Goal: Use online tool/utility: Use online tool/utility

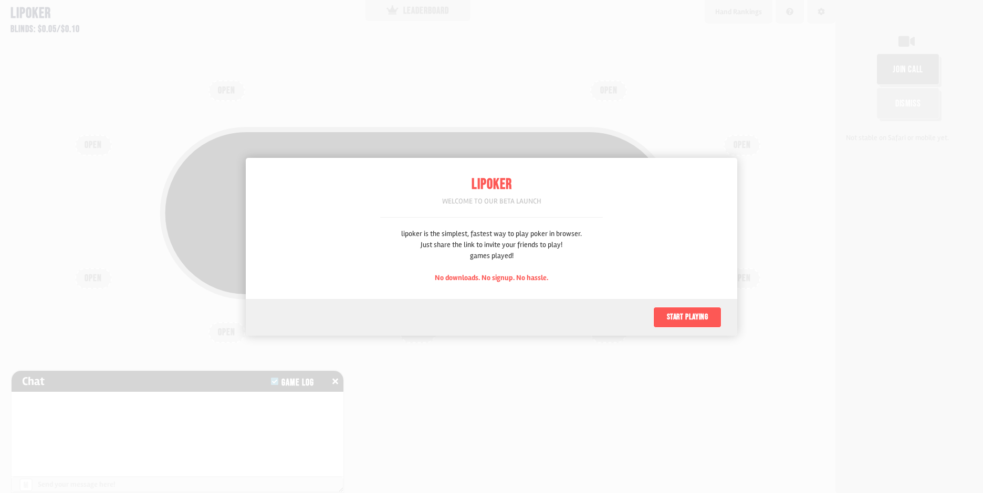
scroll to position [52, 0]
click at [688, 323] on button "Start playing" at bounding box center [687, 317] width 68 height 21
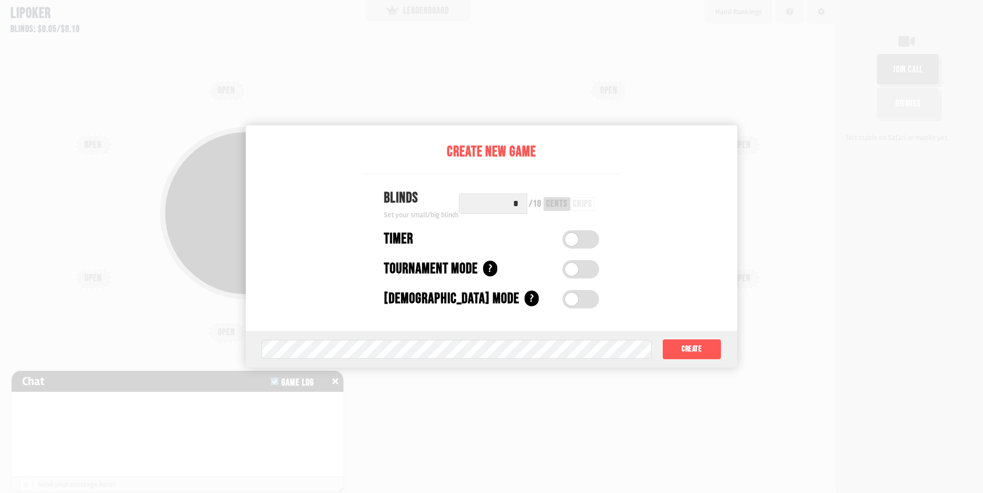
click at [490, 202] on input "*" at bounding box center [493, 204] width 68 height 20
drag, startPoint x: 521, startPoint y: 205, endPoint x: 500, endPoint y: 207, distance: 20.6
click at [500, 207] on input "*" at bounding box center [493, 204] width 68 height 20
drag, startPoint x: 518, startPoint y: 207, endPoint x: 484, endPoint y: 214, distance: 35.2
click at [487, 213] on input "**" at bounding box center [493, 204] width 68 height 20
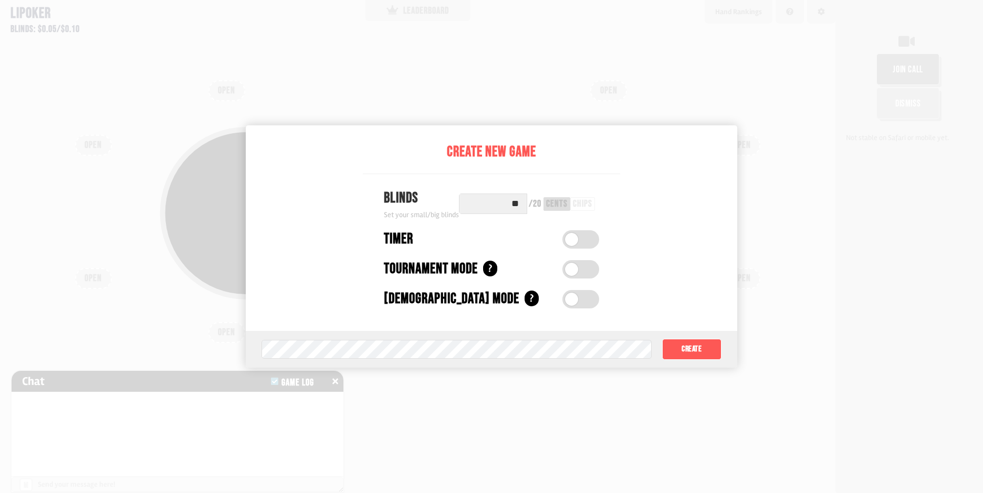
type input "*"
type input "***"
click at [696, 352] on button "Create" at bounding box center [691, 349] width 59 height 21
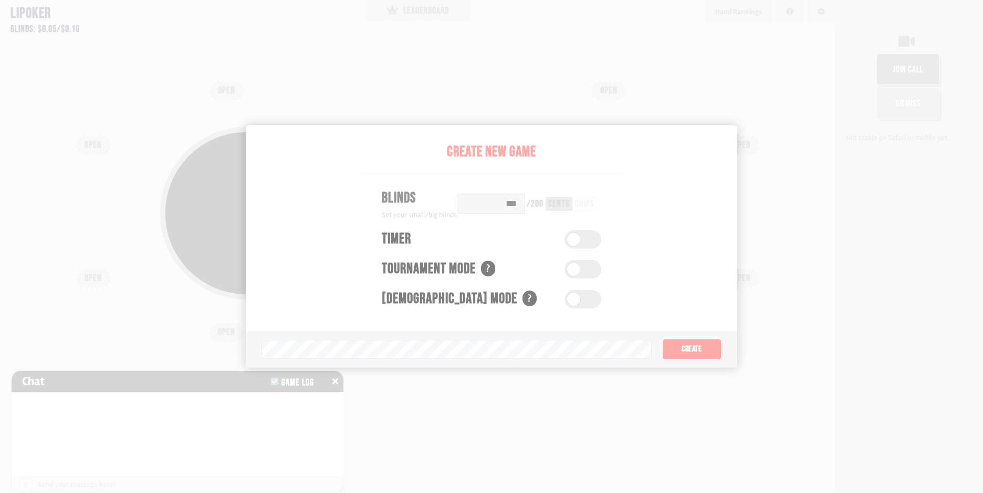
click at [519, 200] on div "COPY GAME LINK" at bounding box center [418, 213] width 506 height 30
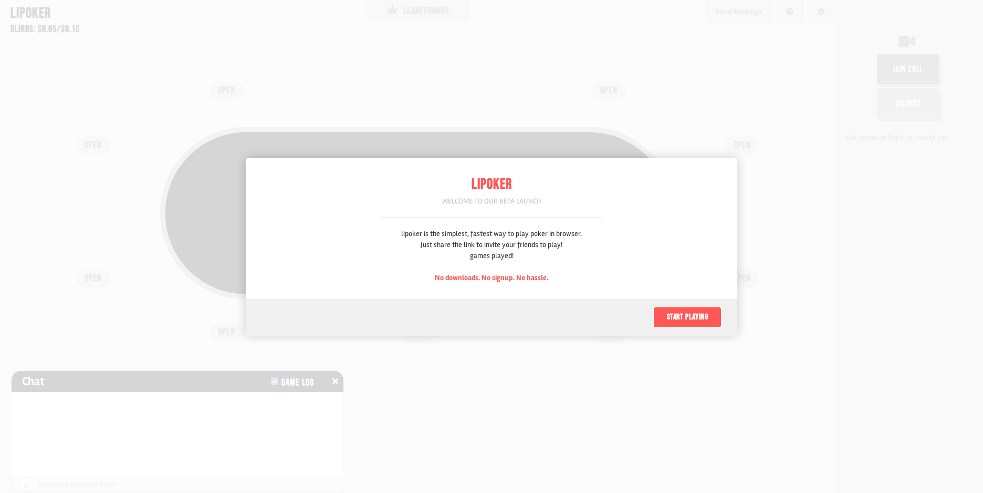
scroll to position [52, 0]
click at [698, 319] on button "Start playing" at bounding box center [687, 317] width 68 height 21
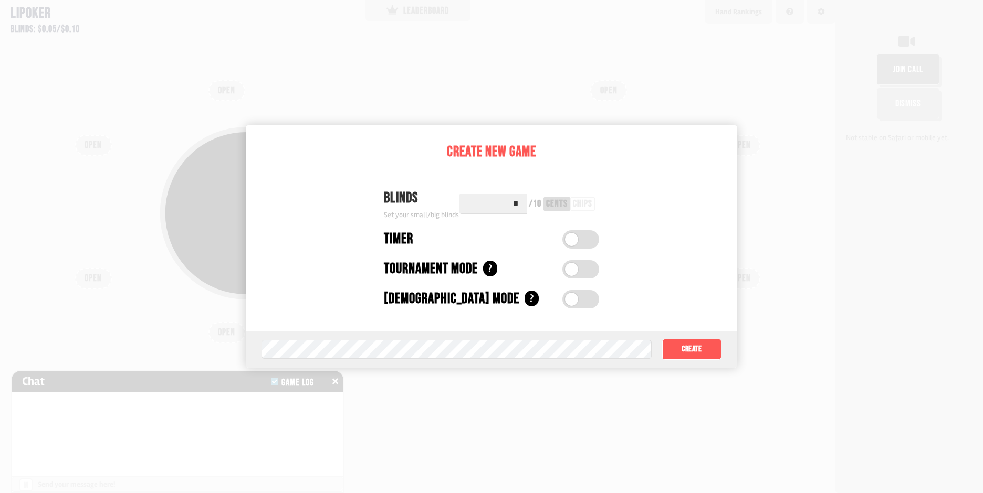
click at [703, 354] on button "Create" at bounding box center [691, 349] width 59 height 21
